Goal: Task Accomplishment & Management: Complete application form

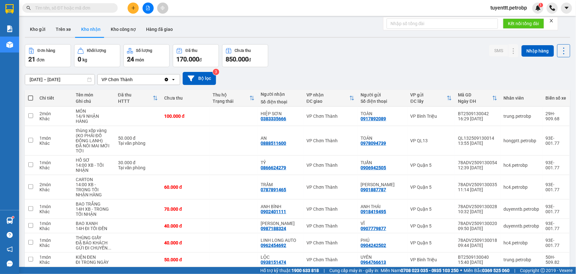
click at [109, 8] on input "text" at bounding box center [72, 7] width 75 height 7
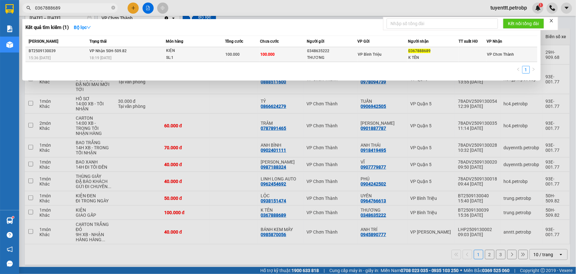
type input "0367888689"
click at [290, 55] on td "100.000" at bounding box center [283, 54] width 47 height 15
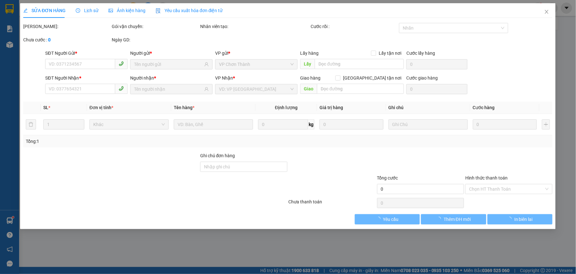
type input "0348635222"
type input "THƯƠNG"
type input "0367888689"
type input "K TÊN"
type input "100.000"
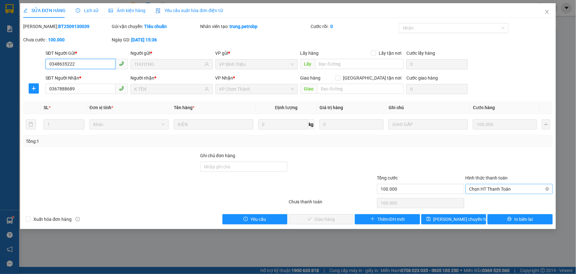
click at [502, 191] on span "Chọn HT Thanh Toán" at bounding box center [509, 189] width 80 height 10
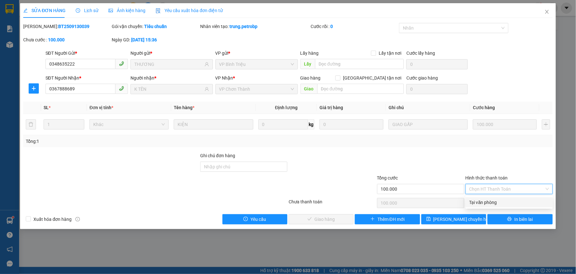
click at [494, 200] on div "Tại văn phòng" at bounding box center [509, 202] width 80 height 7
type input "0"
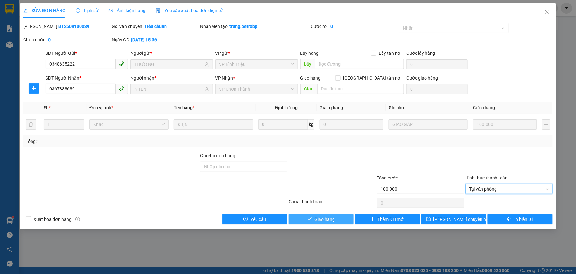
click at [325, 216] on span "Giao hàng" at bounding box center [324, 219] width 20 height 7
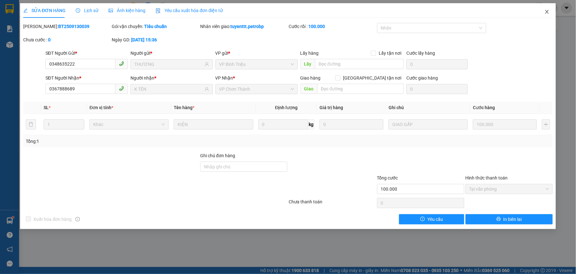
click at [545, 11] on icon "close" at bounding box center [546, 11] width 5 height 5
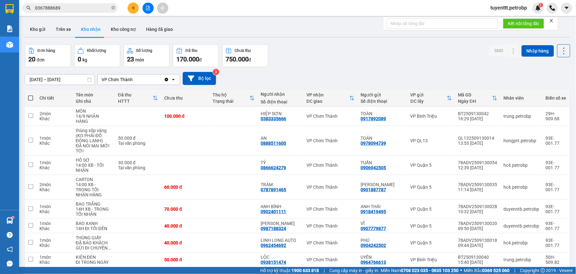
click at [134, 6] on icon "plus" at bounding box center [133, 8] width 4 height 4
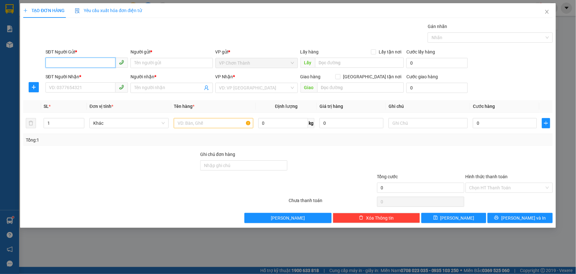
click at [66, 61] on input "SĐT Người Gửi *" at bounding box center [80, 63] width 70 height 10
click at [75, 78] on div "0328980179 - THẮNG" at bounding box center [86, 76] width 75 height 7
type input "0328980179"
type input "THẮNG"
type input "0866687832"
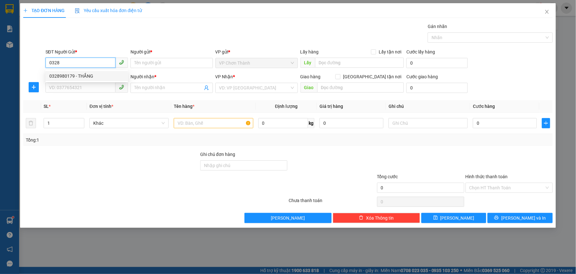
type input "HẠNH"
type input "30.000"
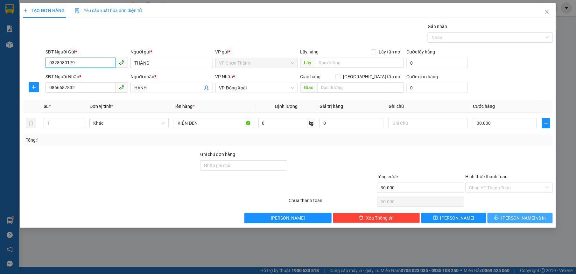
type input "0328980179"
click at [524, 215] on button "[PERSON_NAME] và In" at bounding box center [519, 218] width 65 height 10
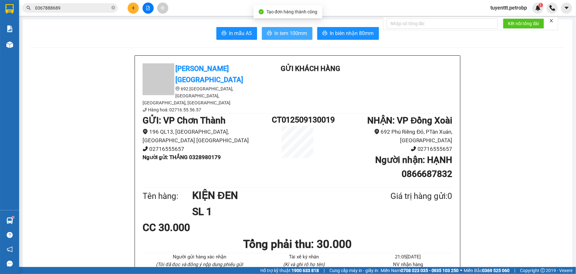
click at [301, 32] on span "In tem 100mm" at bounding box center [291, 33] width 33 height 8
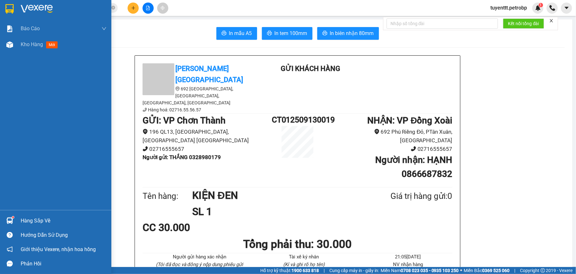
click at [14, 218] on div at bounding box center [9, 220] width 11 height 11
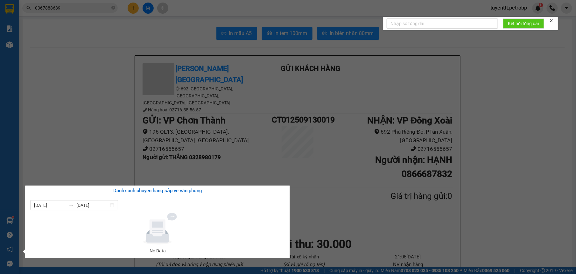
click at [124, 171] on section "Kết quả tìm kiếm ( 1 ) Bộ lọc Mã ĐH Trạng thái Món hàng Tổng cước Chưa cước Ngư…" at bounding box center [288, 137] width 576 height 274
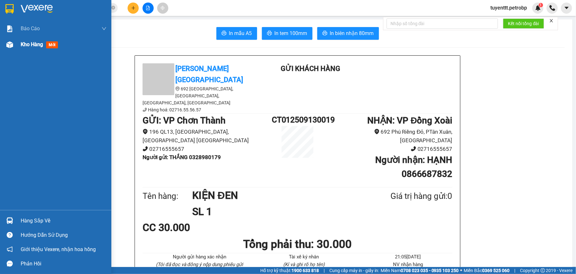
click at [9, 43] on img at bounding box center [9, 44] width 7 height 7
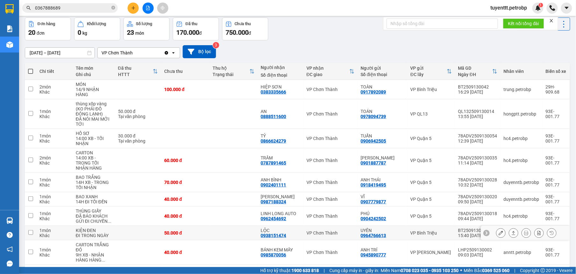
scroll to position [66, 0]
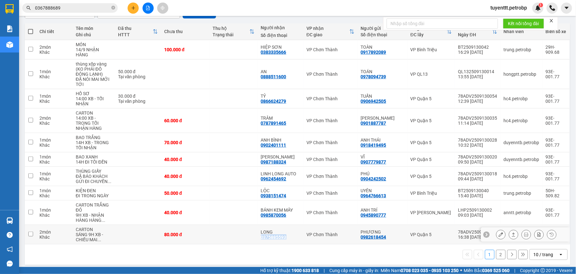
drag, startPoint x: 262, startPoint y: 233, endPoint x: 288, endPoint y: 234, distance: 25.8
click at [288, 234] on td "LONG 0375885593" at bounding box center [280, 234] width 45 height 19
checkbox input "true"
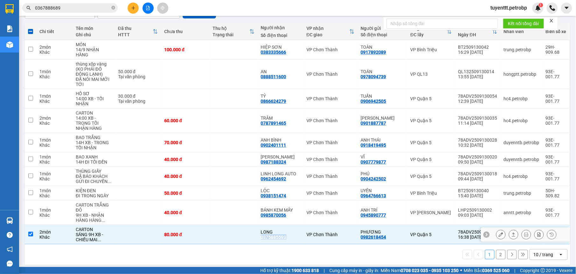
copy div "0375885593"
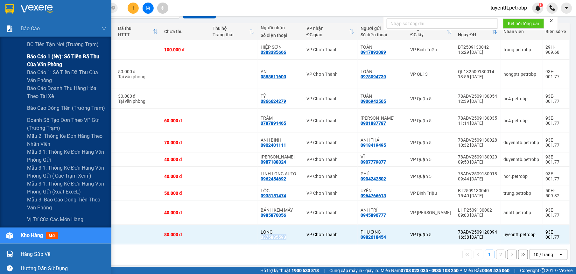
click at [53, 65] on span "Báo cáo 1 (nv): Số tiền đã thu của văn phòng" at bounding box center [67, 60] width 80 height 16
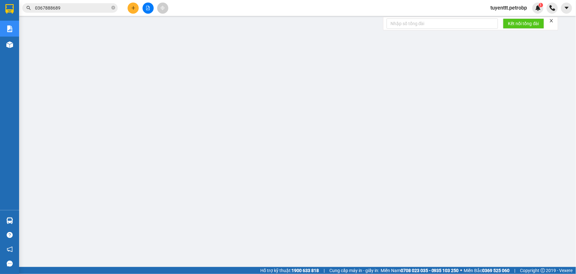
scroll to position [41, 0]
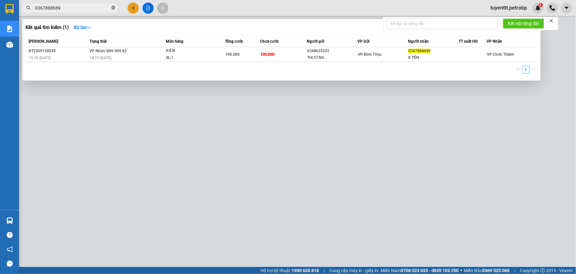
click at [113, 5] on span at bounding box center [113, 8] width 4 height 6
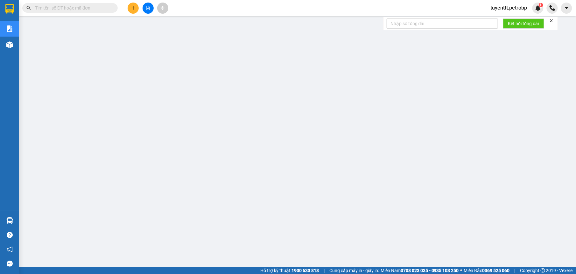
paste input "BT2509130010"
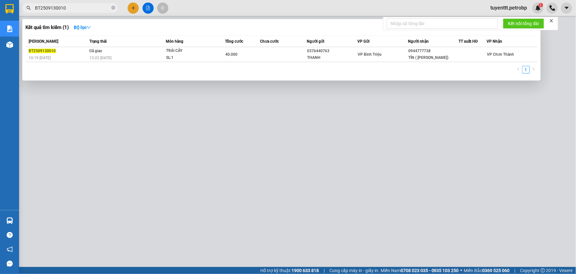
type input "BT2509130010"
click at [151, 161] on div at bounding box center [288, 137] width 576 height 274
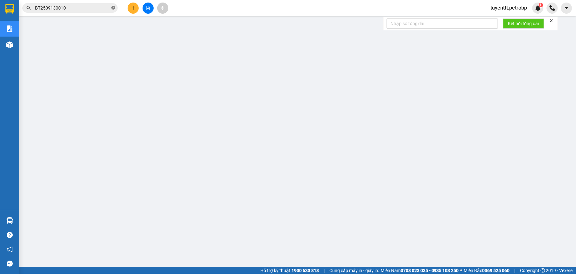
click at [113, 10] on icon "close-circle" at bounding box center [113, 8] width 4 height 4
paste input "CT012509130018"
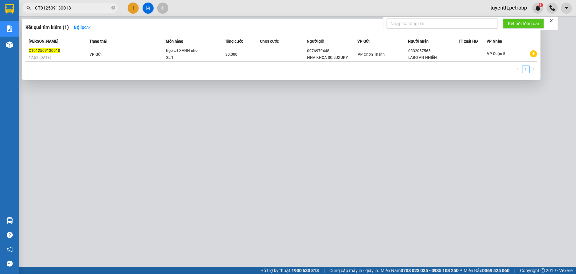
type input "CT012509130018"
click at [137, 188] on div at bounding box center [288, 137] width 576 height 274
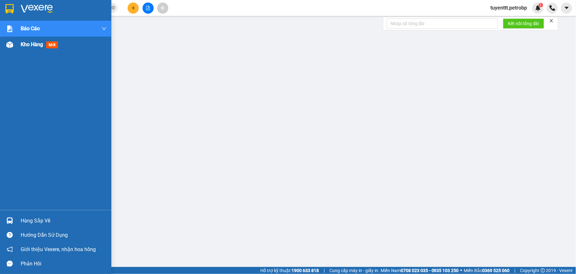
click at [13, 45] on div at bounding box center [9, 44] width 11 height 11
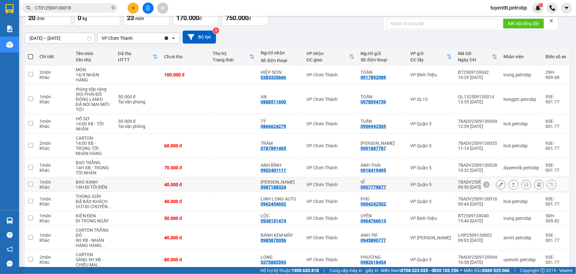
scroll to position [66, 0]
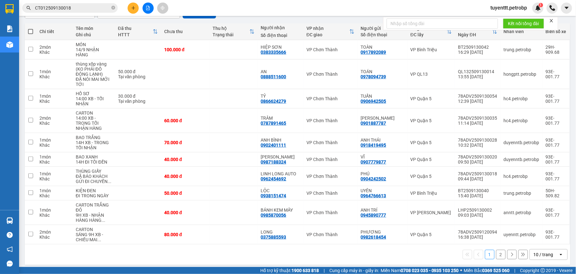
click at [496, 250] on button "2" at bounding box center [501, 255] width 10 height 10
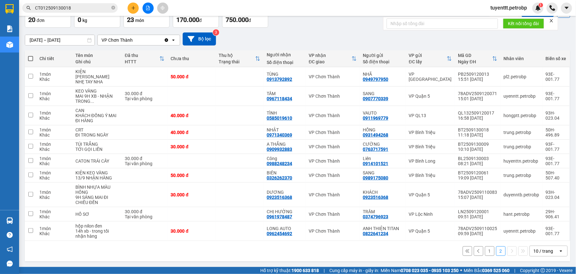
scroll to position [41, 0]
click at [231, 154] on td at bounding box center [240, 161] width 48 height 14
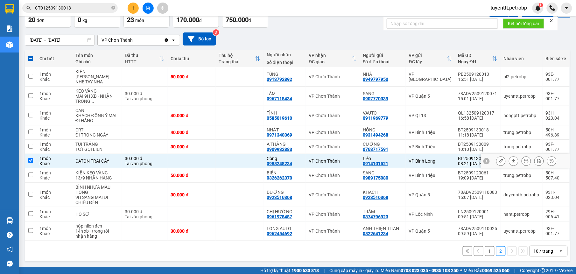
click at [235, 154] on td at bounding box center [240, 161] width 48 height 14
checkbox input "false"
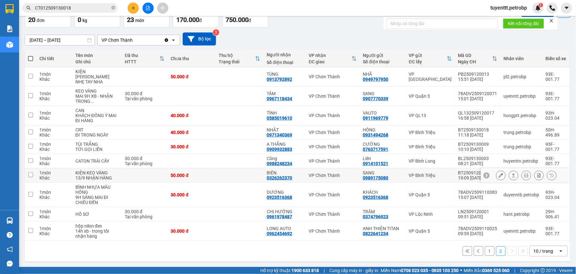
click at [219, 170] on td at bounding box center [240, 175] width 48 height 14
checkbox input "true"
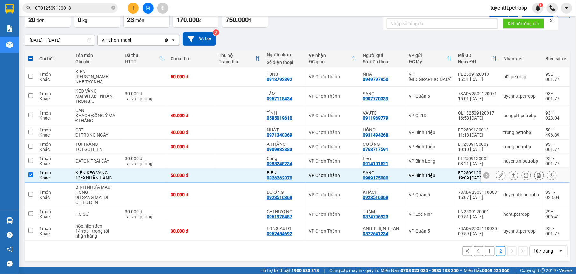
click at [509, 175] on button at bounding box center [513, 175] width 9 height 11
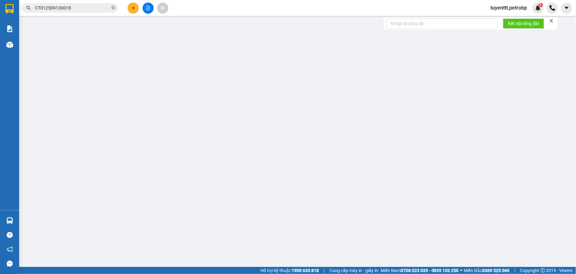
type input "0989175080"
type input "SANG"
type input "0326262370"
type input "BIÊN"
type input "50.000"
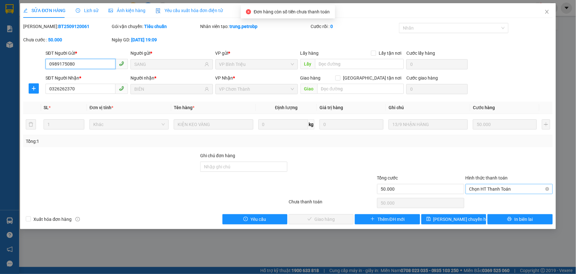
click at [499, 187] on span "Chọn HT Thanh Toán" at bounding box center [509, 189] width 80 height 10
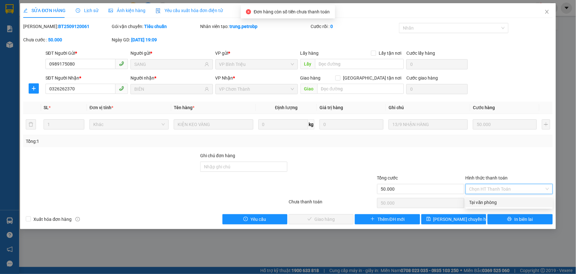
click at [492, 198] on div "Tại văn phòng" at bounding box center [508, 202] width 87 height 10
type input "0"
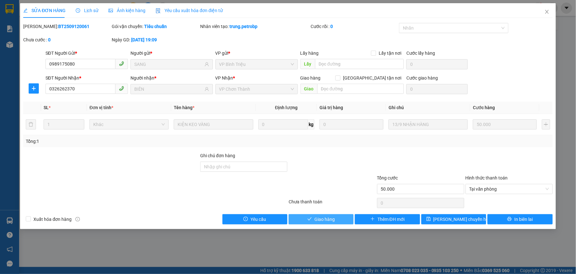
click at [330, 217] on span "Giao hàng" at bounding box center [324, 219] width 20 height 7
